Goal: Navigation & Orientation: Find specific page/section

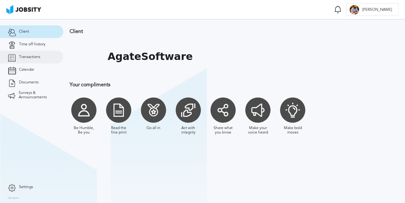
click at [32, 57] on span "Transactions" at bounding box center [29, 57] width 21 height 4
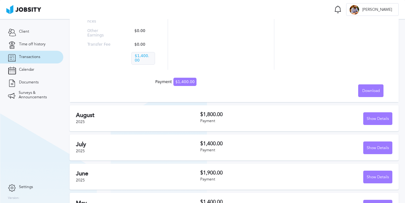
scroll to position [12, 0]
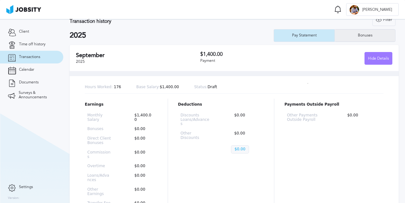
click at [348, 40] on div "Bonuses" at bounding box center [365, 35] width 60 height 13
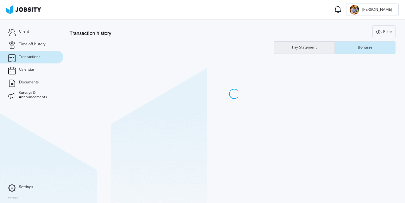
scroll to position [0, 0]
click at [313, 44] on div "Pay Statement" at bounding box center [304, 47] width 60 height 13
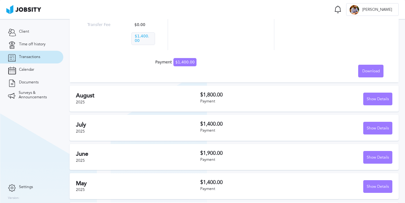
scroll to position [297, 0]
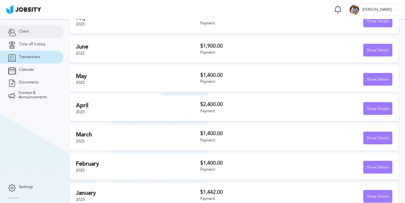
click at [28, 35] on link "Client" at bounding box center [31, 31] width 63 height 13
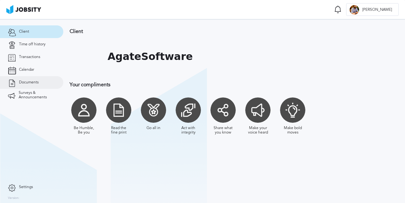
click at [34, 84] on span "Documents" at bounding box center [29, 82] width 20 height 4
